Goal: Check status

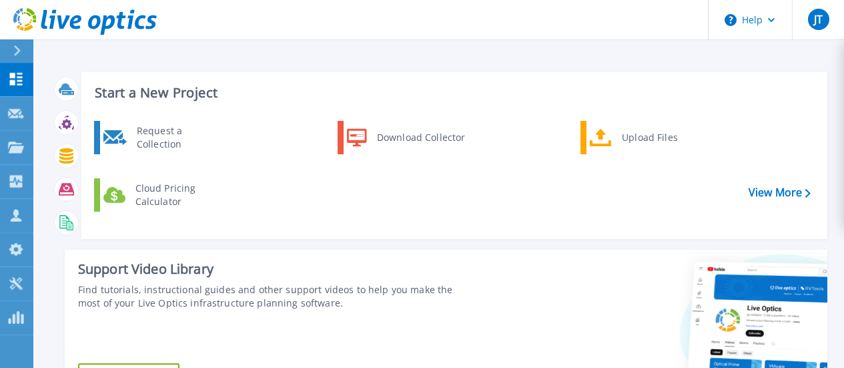
scroll to position [400, 0]
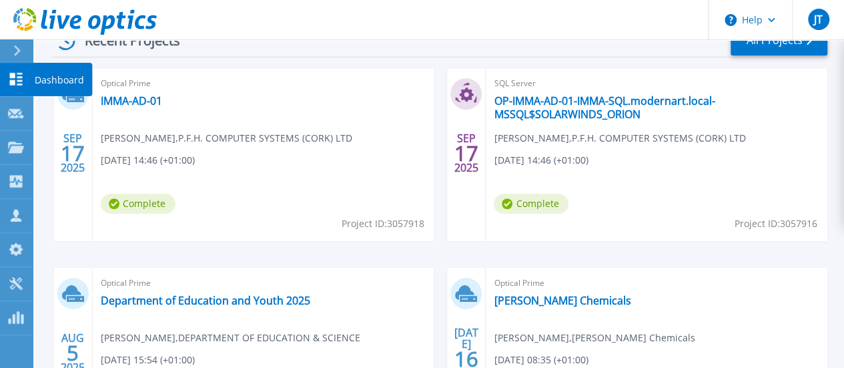
click at [53, 81] on p "Dashboard" at bounding box center [59, 80] width 49 height 35
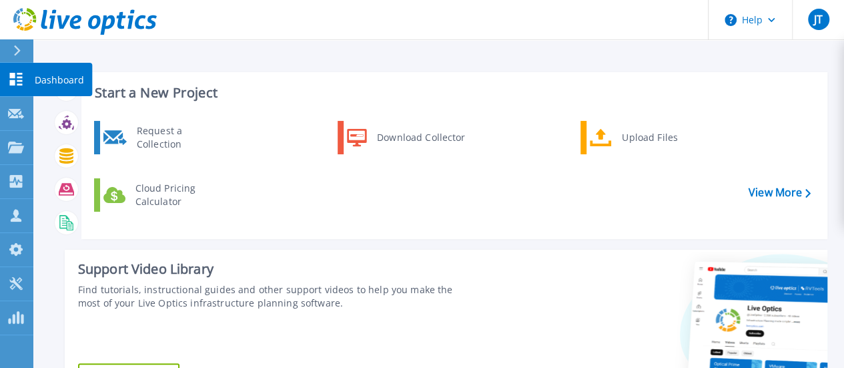
click at [52, 77] on p "Dashboard" at bounding box center [59, 80] width 49 height 35
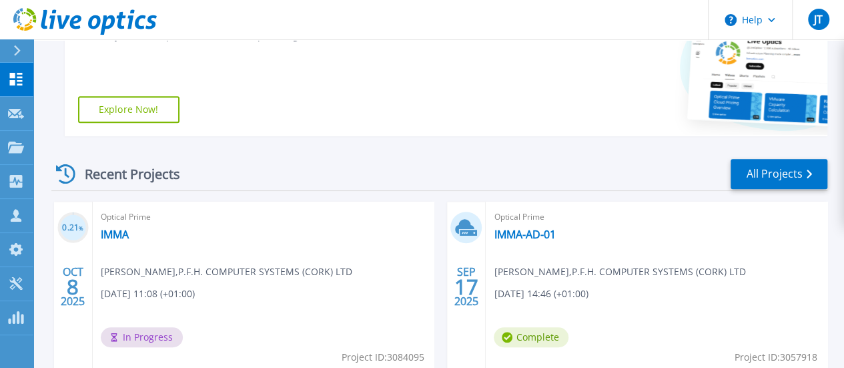
scroll to position [334, 0]
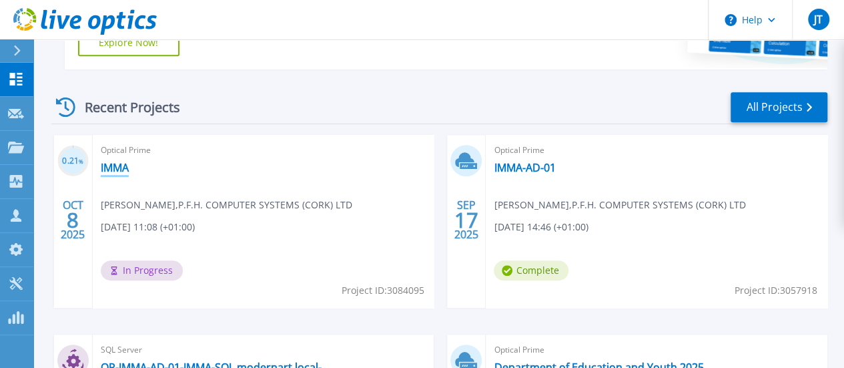
click at [123, 174] on link "IMMA" at bounding box center [115, 167] width 28 height 13
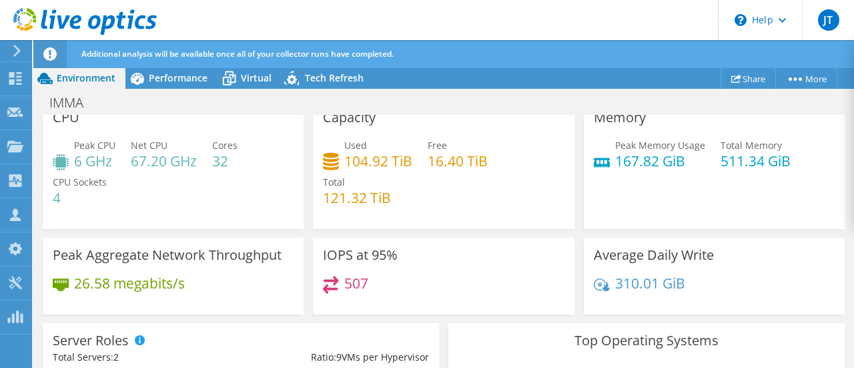
scroll to position [67, 0]
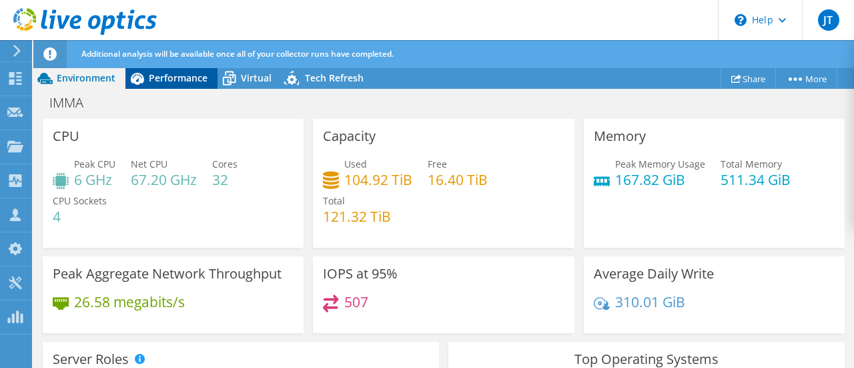
click at [167, 79] on span "Performance" at bounding box center [178, 77] width 59 height 13
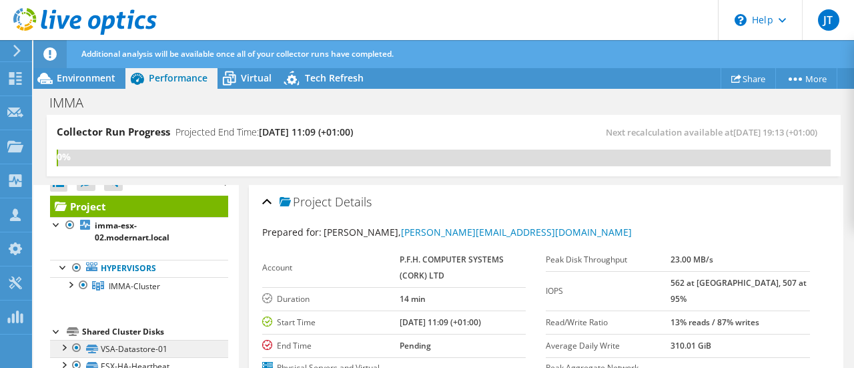
scroll to position [0, 0]
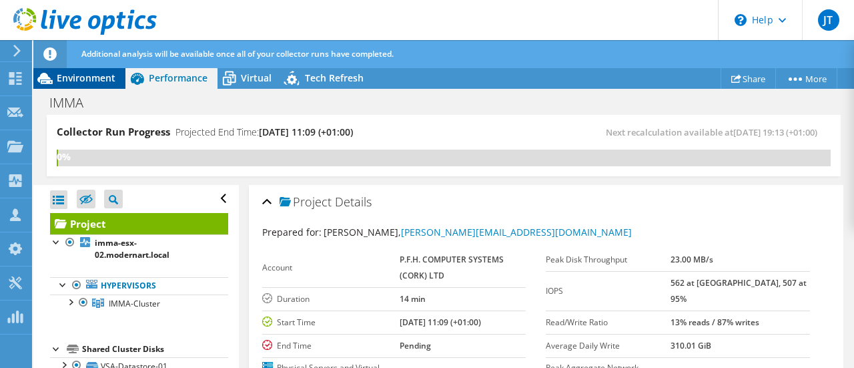
click at [95, 80] on span "Environment" at bounding box center [86, 77] width 59 height 13
